Goal: Task Accomplishment & Management: Manage account settings

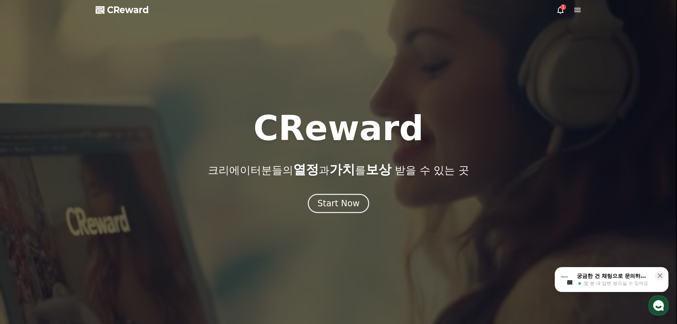
click at [562, 9] on div "1" at bounding box center [564, 7] width 6 height 6
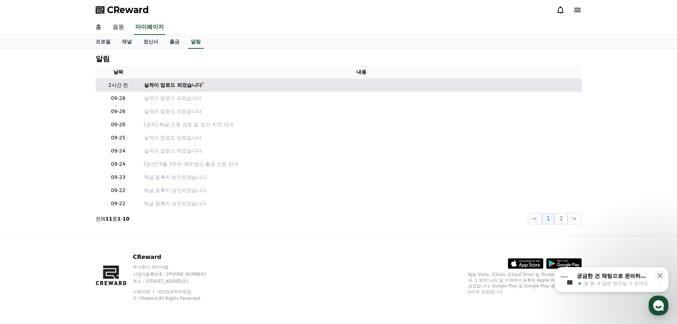
click at [174, 89] on td "실적이 업로드 되었습니다" at bounding box center [361, 85] width 441 height 13
click at [175, 87] on div "실적이 업로드 되었습니다" at bounding box center [173, 84] width 58 height 7
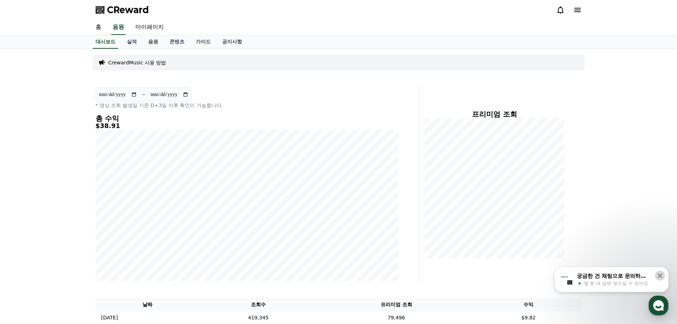
click at [661, 274] on icon at bounding box center [660, 275] width 7 height 7
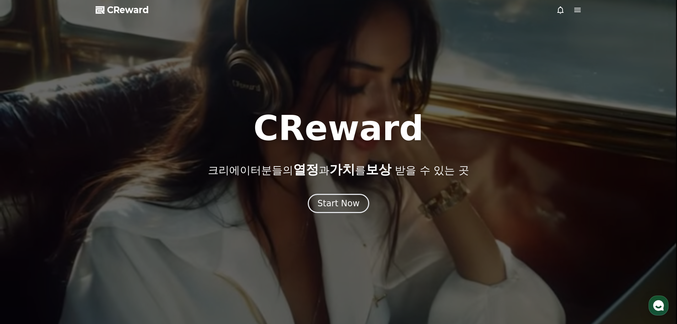
click at [577, 14] on icon at bounding box center [577, 10] width 9 height 9
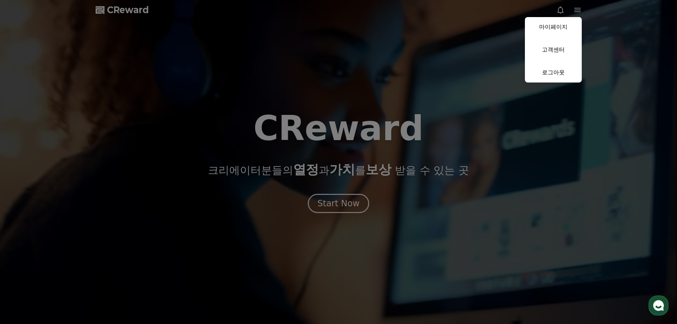
click at [544, 29] on link "마이페이지" at bounding box center [553, 27] width 57 height 20
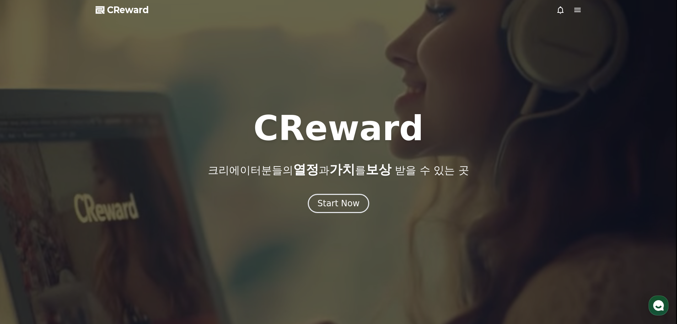
select select "**********"
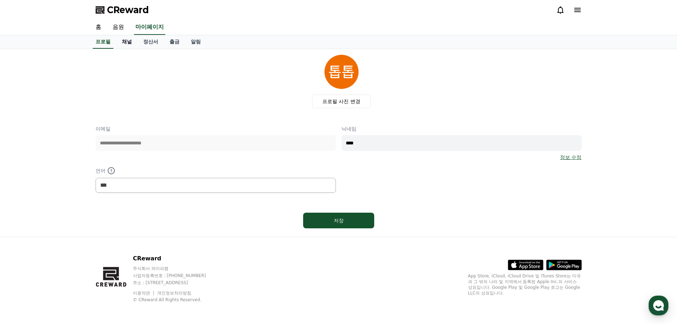
click at [123, 41] on link "채널" at bounding box center [126, 42] width 21 height 14
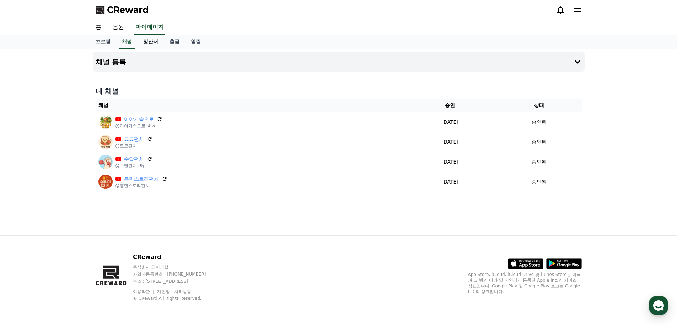
click at [151, 41] on link "정산서" at bounding box center [151, 42] width 26 height 14
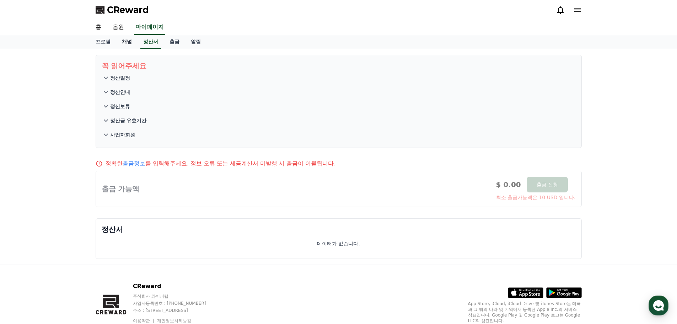
click at [124, 38] on link "채널" at bounding box center [126, 42] width 21 height 14
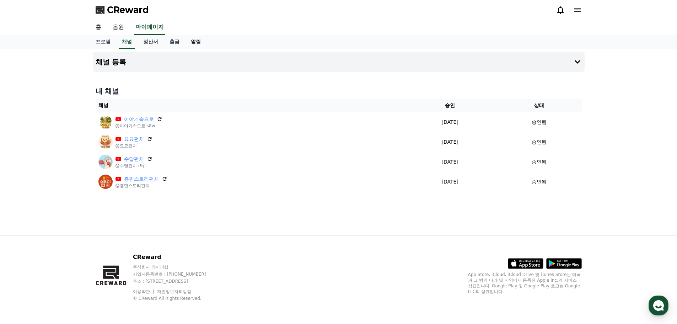
click at [193, 43] on link "알림" at bounding box center [195, 42] width 21 height 14
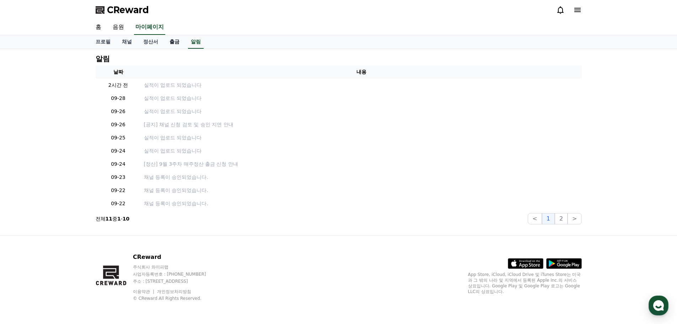
click at [174, 42] on link "출금" at bounding box center [174, 42] width 21 height 14
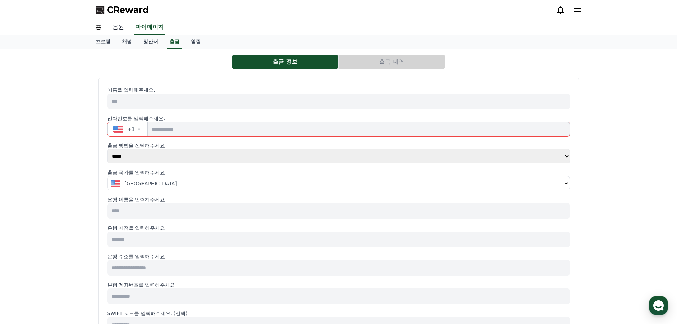
click at [123, 26] on link "음원" at bounding box center [118, 27] width 23 height 15
